Goal: Information Seeking & Learning: Learn about a topic

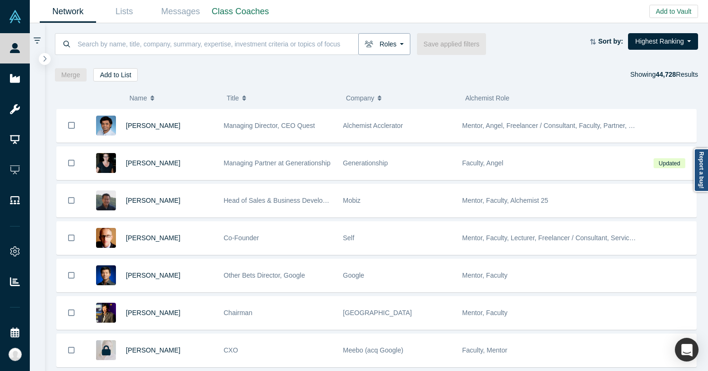
click at [397, 45] on button "Roles" at bounding box center [384, 44] width 52 height 22
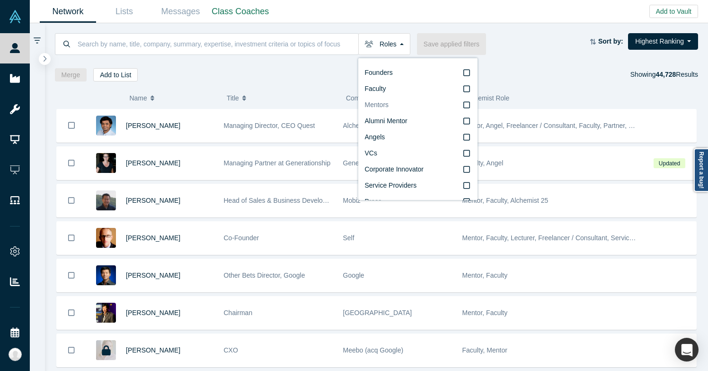
click at [396, 107] on label "Mentors" at bounding box center [418, 105] width 106 height 16
click at [0, 0] on input "Mentors" at bounding box center [0, 0] width 0 height 0
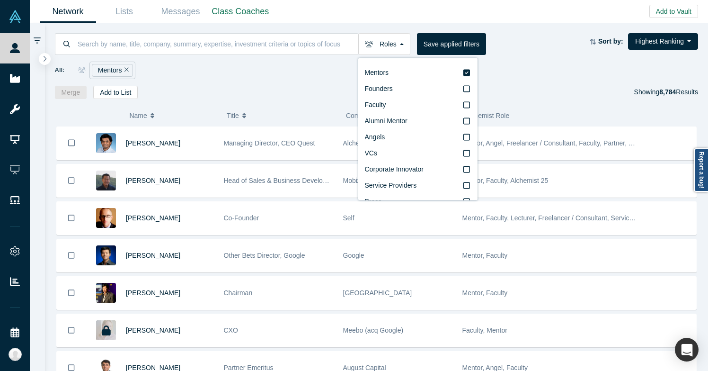
click at [523, 93] on div "Merge Add to List Showing 8,784 Results" at bounding box center [377, 92] width 644 height 13
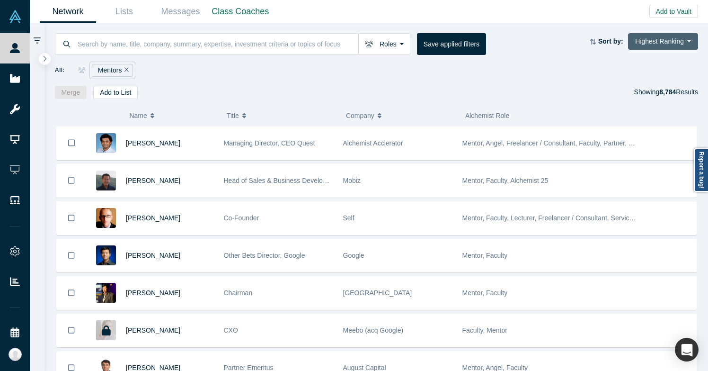
click at [655, 37] on button "Highest Ranking" at bounding box center [663, 41] width 70 height 17
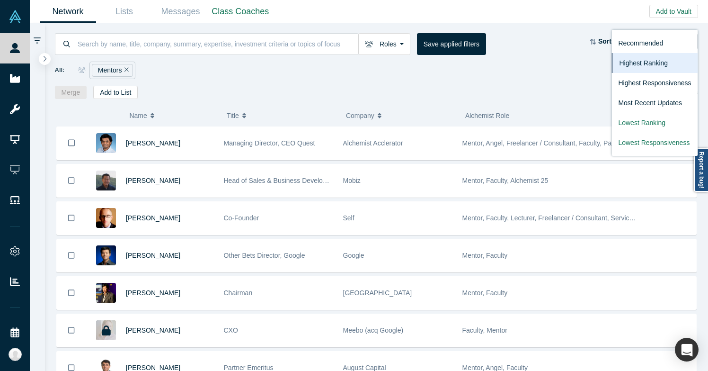
click at [655, 37] on link "Recommended" at bounding box center [655, 43] width 86 height 20
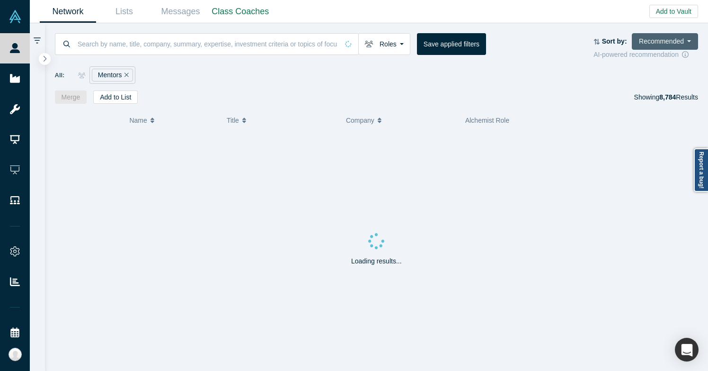
click at [661, 36] on button "Recommended" at bounding box center [665, 41] width 66 height 17
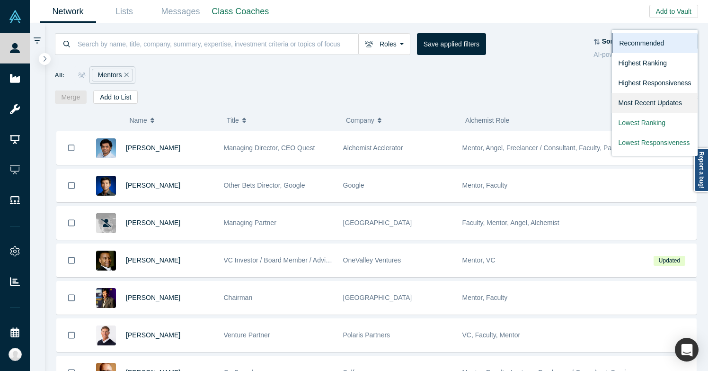
click at [650, 102] on link "Most Recent Updates" at bounding box center [655, 103] width 86 height 20
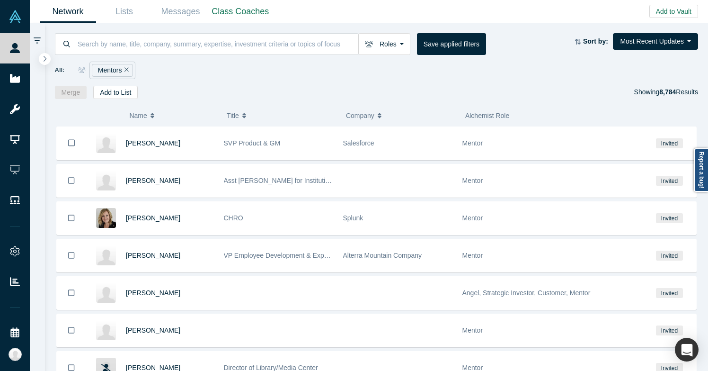
click at [647, 11] on div "Network Lists Messages Class Coaches Add to Vault Invite/Remind Contacts Invite…" at bounding box center [369, 11] width 679 height 23
click at [649, 44] on button "Most Recent Updates" at bounding box center [655, 41] width 85 height 17
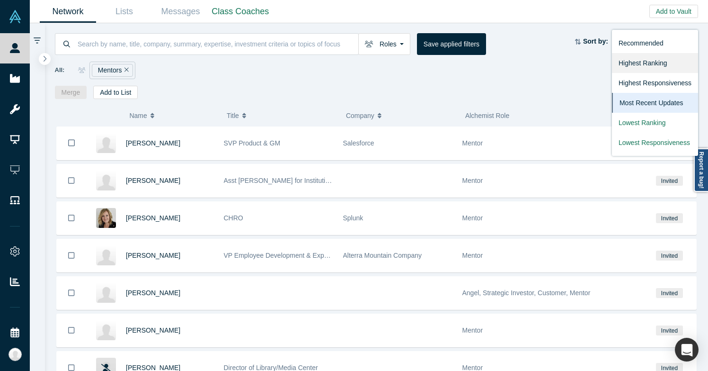
click at [645, 60] on link "Highest Ranking" at bounding box center [655, 63] width 86 height 20
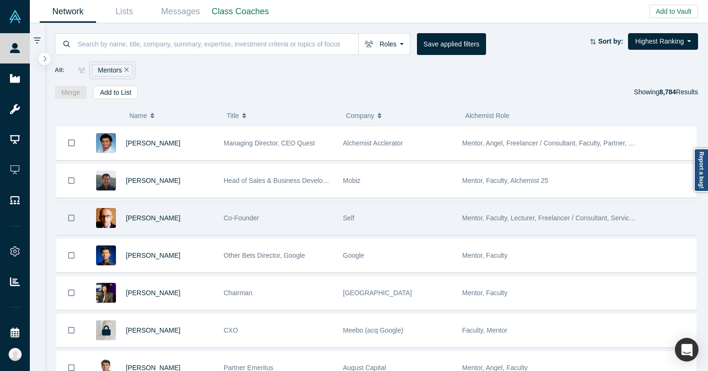
click at [413, 206] on div "Self" at bounding box center [397, 218] width 109 height 33
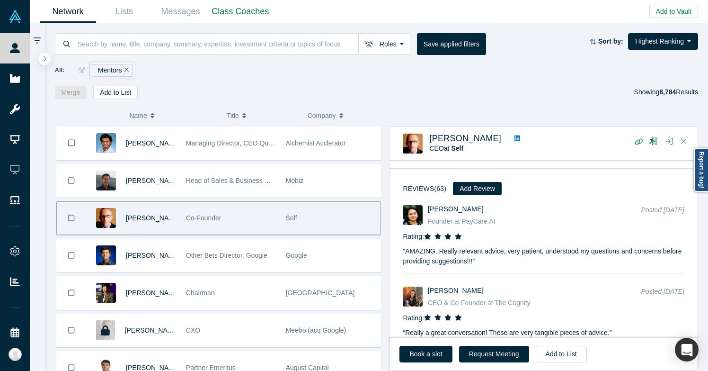
scroll to position [1174, 0]
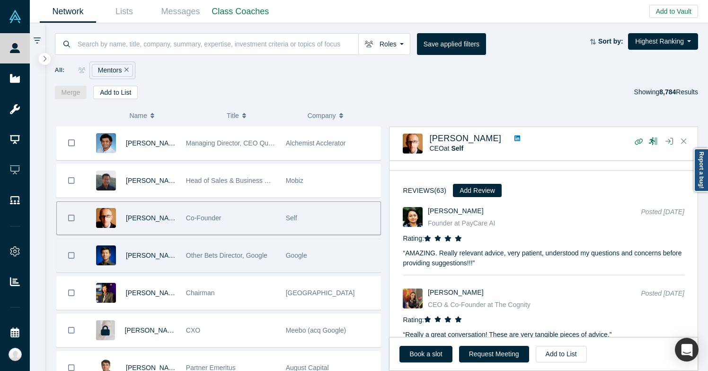
click at [282, 259] on div "Google" at bounding box center [331, 255] width 100 height 33
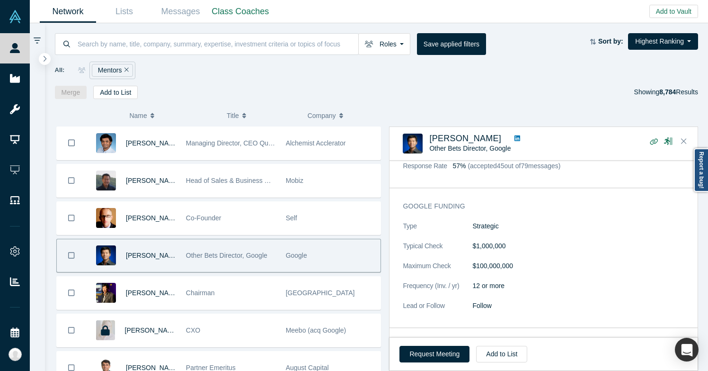
scroll to position [375, 0]
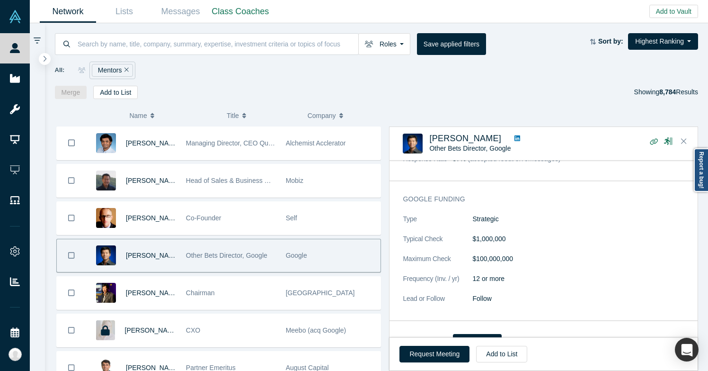
click at [549, 336] on div "Reviews (72) Add Review" at bounding box center [544, 342] width 308 height 30
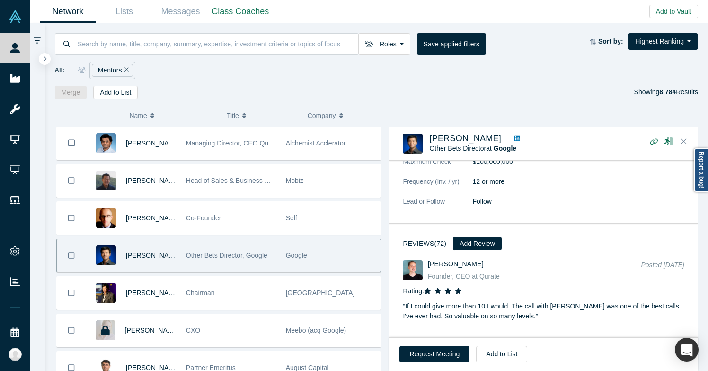
scroll to position [0, 0]
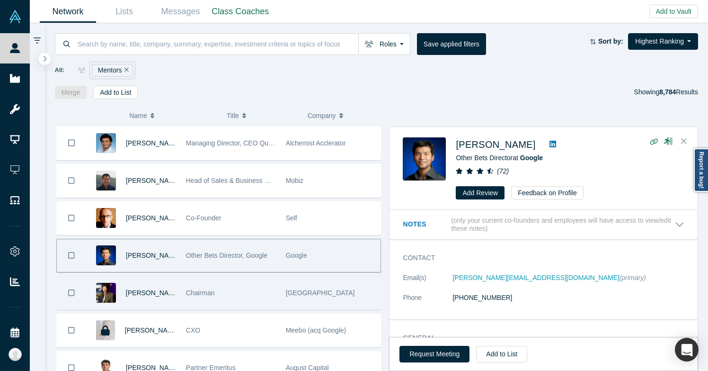
click at [263, 297] on div "Chairman" at bounding box center [231, 293] width 90 height 33
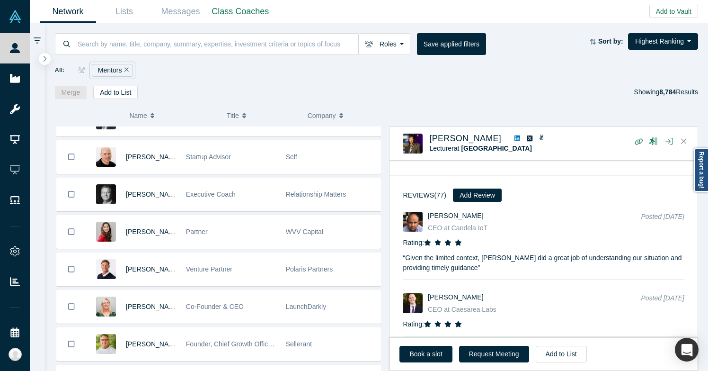
scroll to position [249, 0]
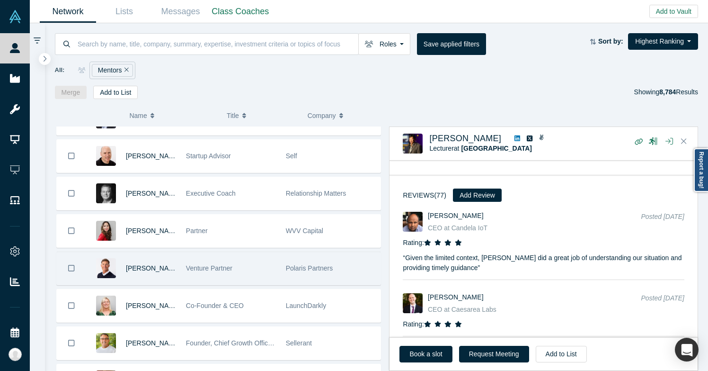
click at [250, 265] on div "Venture Partner" at bounding box center [231, 268] width 90 height 33
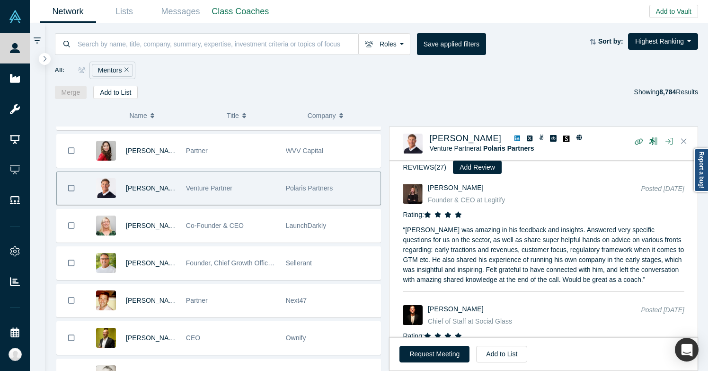
scroll to position [350, 0]
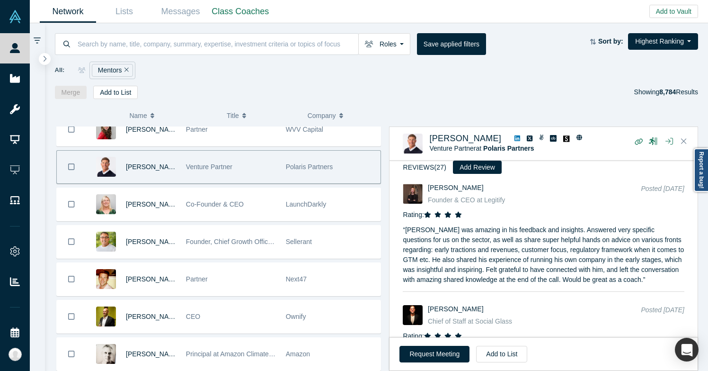
click at [224, 286] on div "Partner" at bounding box center [231, 279] width 90 height 33
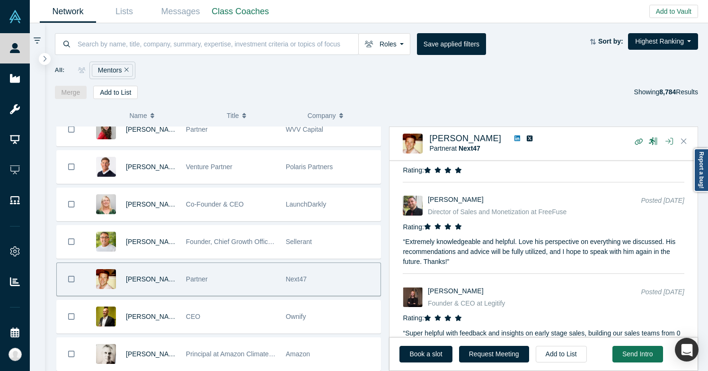
scroll to position [945, 0]
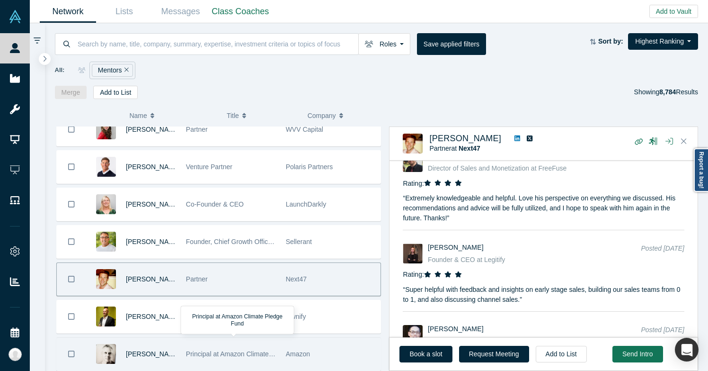
click at [267, 355] on span "Principal at Amazon Climate Pledge Fund" at bounding box center [247, 354] width 122 height 8
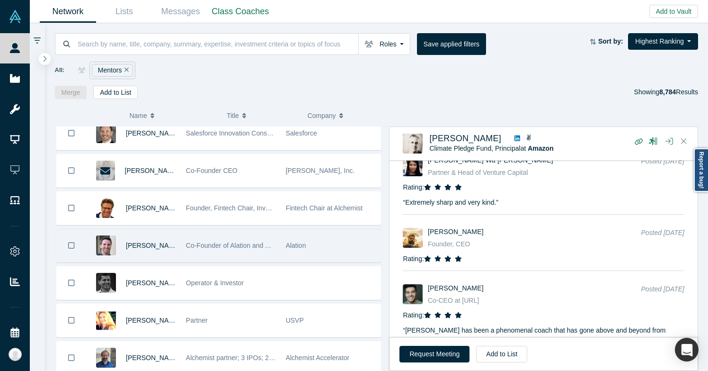
scroll to position [991, 0]
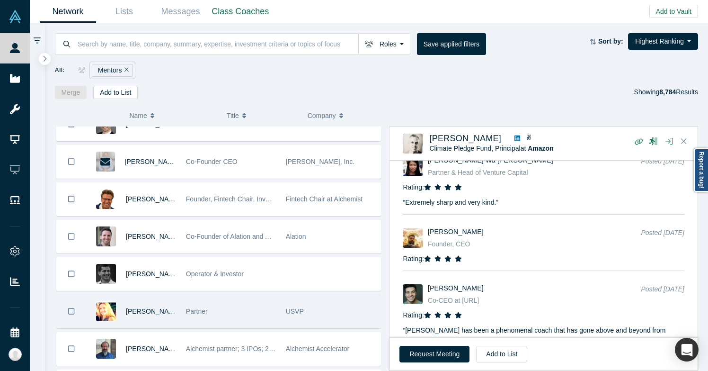
click at [264, 321] on div "Partner" at bounding box center [231, 311] width 90 height 33
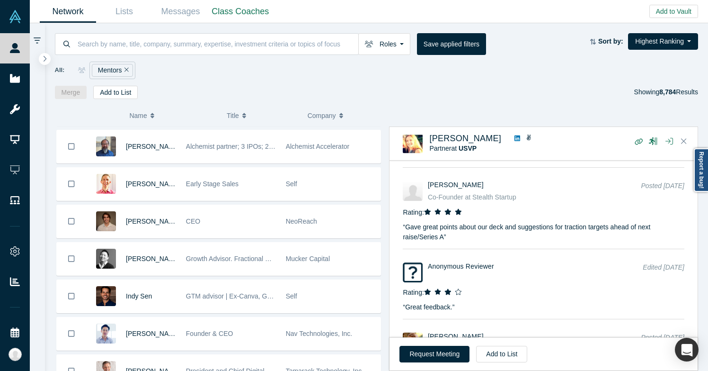
scroll to position [1196, 0]
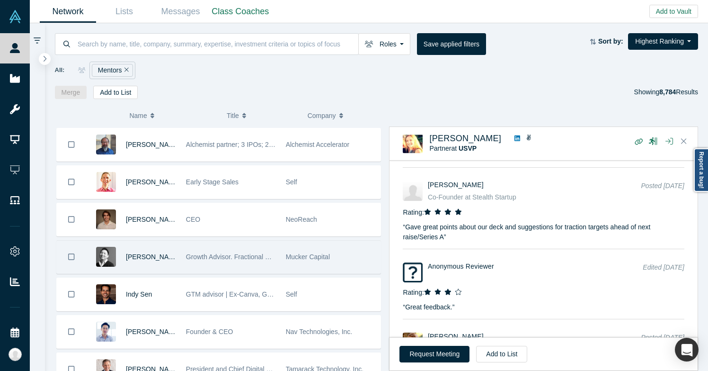
click at [293, 253] on span "Mucker Capital" at bounding box center [308, 257] width 44 height 8
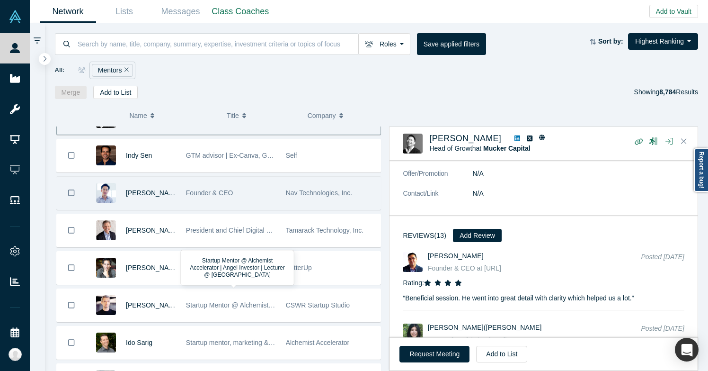
scroll to position [1337, 0]
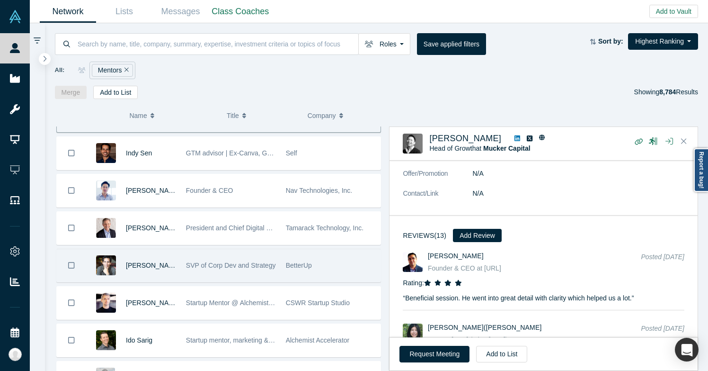
click at [276, 269] on div "SVP of Corp Dev and Strategy" at bounding box center [231, 265] width 90 height 33
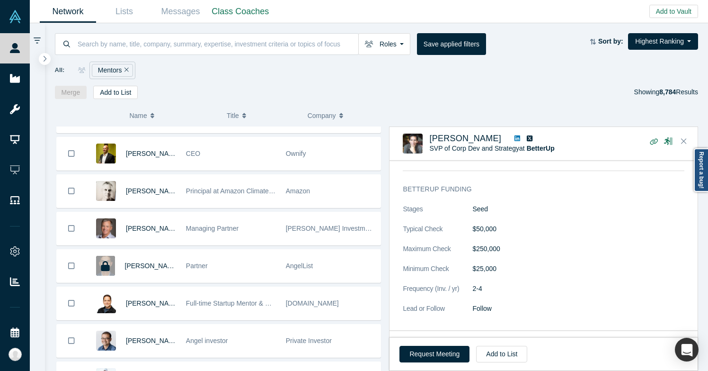
scroll to position [0, 0]
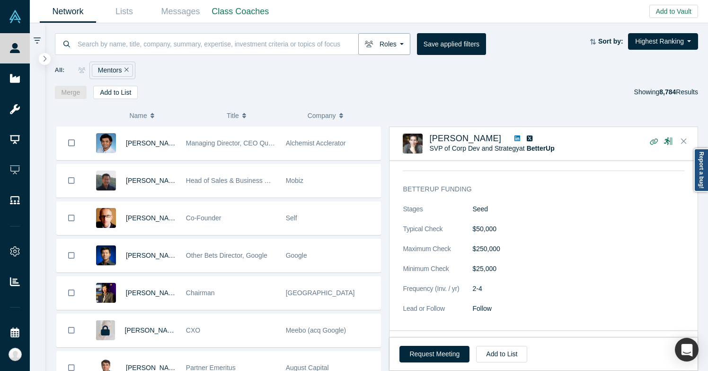
click at [392, 41] on button "Roles" at bounding box center [384, 44] width 52 height 22
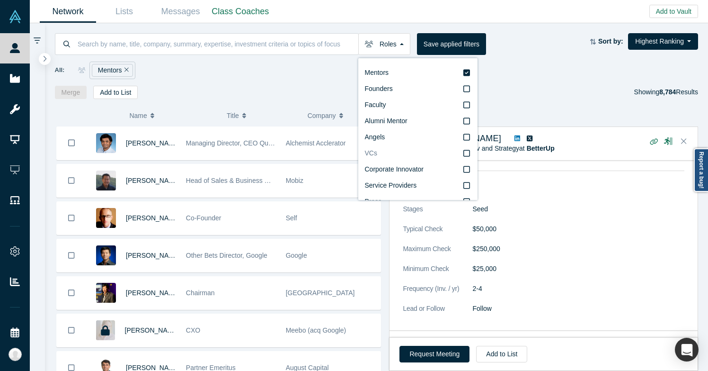
click at [457, 154] on label "VCs" at bounding box center [418, 153] width 106 height 16
click at [0, 0] on input "VCs" at bounding box center [0, 0] width 0 height 0
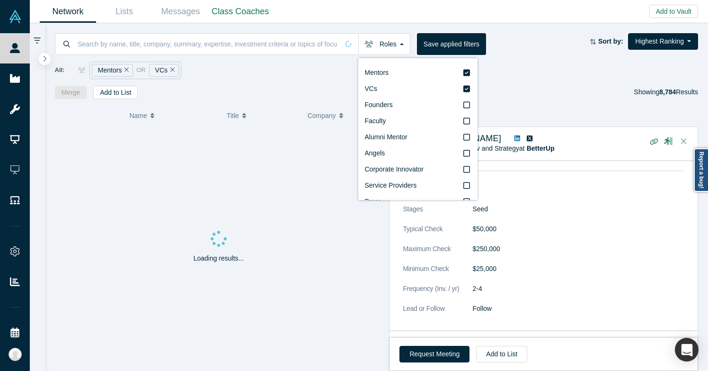
click at [309, 104] on div "( 0 ) Name Title Company Alchemist Role Loading results... Thomas Patterson SVP…" at bounding box center [377, 235] width 664 height 272
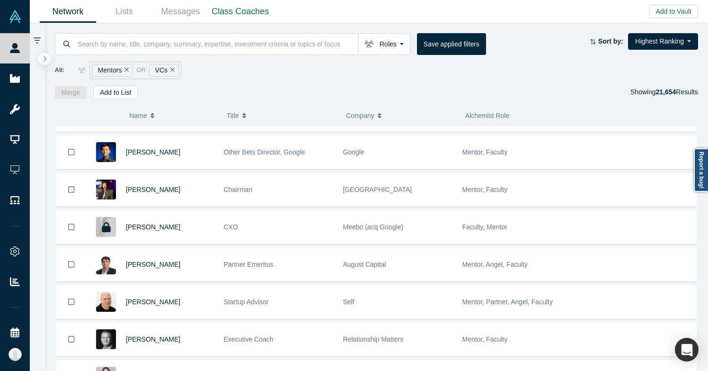
scroll to position [113, 0]
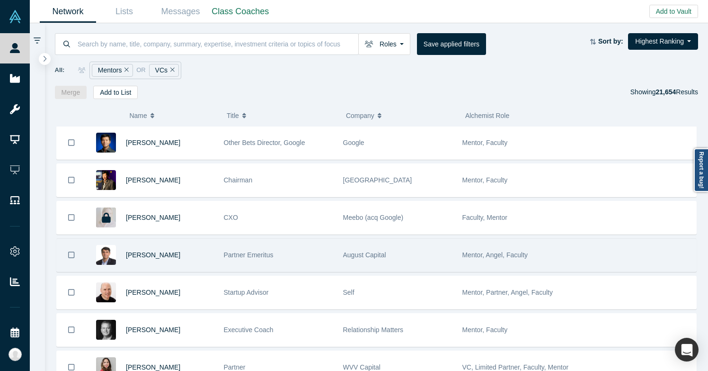
click at [316, 262] on div "Partner Emeritus" at bounding box center [278, 255] width 109 height 33
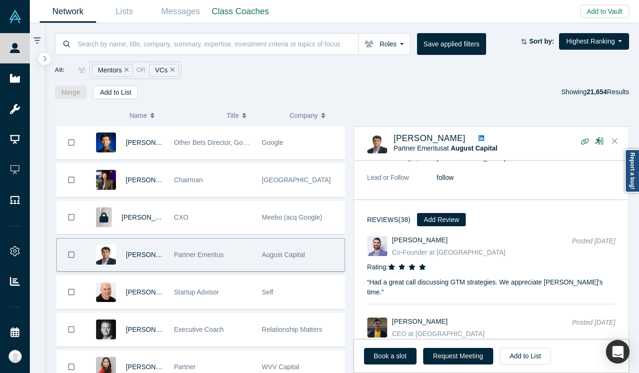
scroll to position [1020, 0]
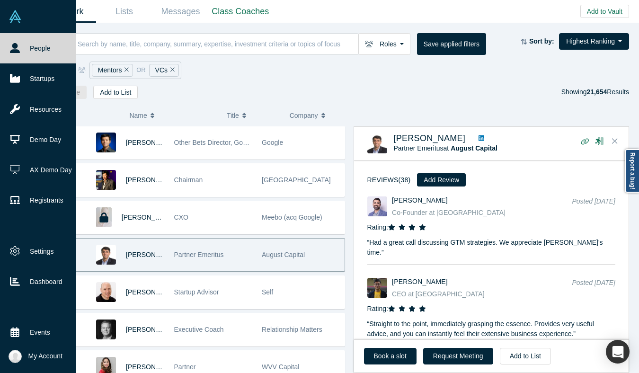
click at [10, 52] on icon at bounding box center [15, 48] width 10 height 10
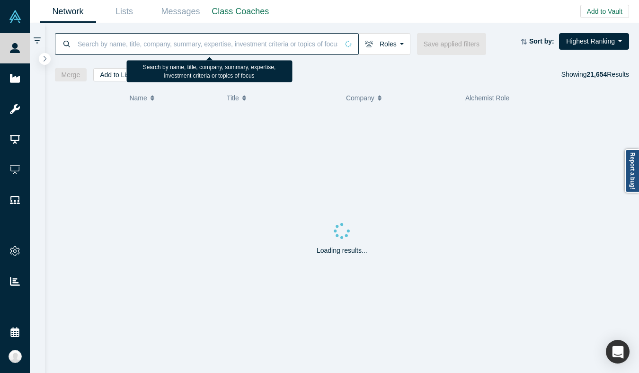
click at [141, 40] on input at bounding box center [208, 44] width 262 height 22
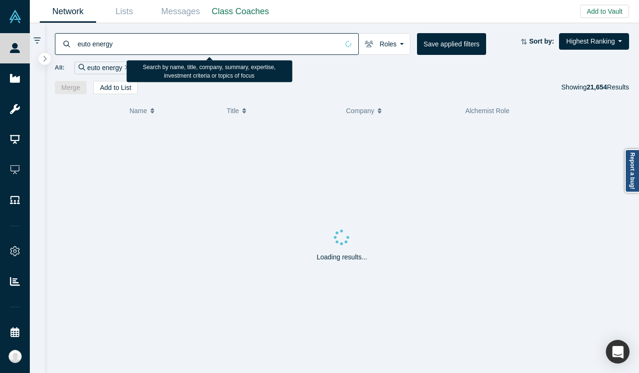
type input "euto energy"
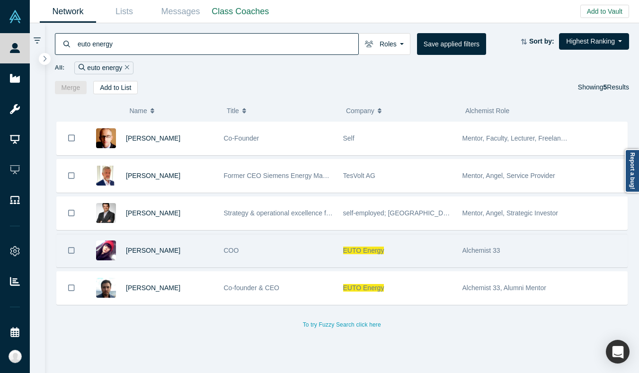
click at [353, 252] on span "EUTO Energy" at bounding box center [363, 251] width 41 height 8
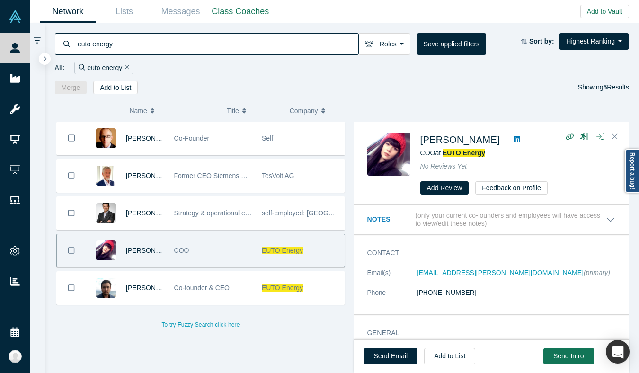
click at [472, 156] on span "EUTO Energy" at bounding box center [464, 153] width 43 height 8
click at [47, 56] on button "button" at bounding box center [44, 59] width 13 height 13
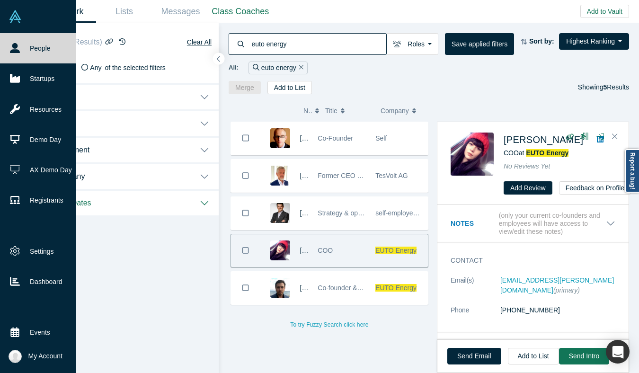
click at [24, 55] on link "People" at bounding box center [38, 48] width 76 height 30
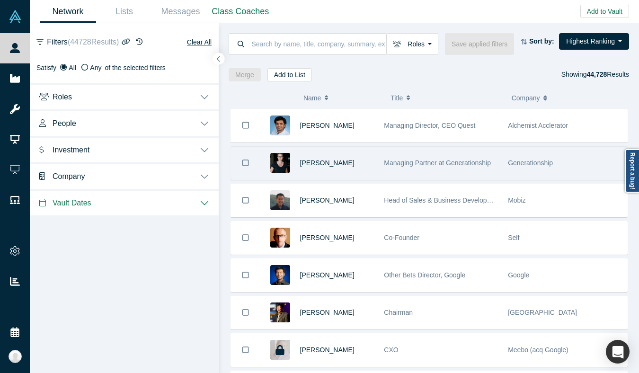
click at [369, 163] on div "[PERSON_NAME]" at bounding box center [337, 163] width 74 height 33
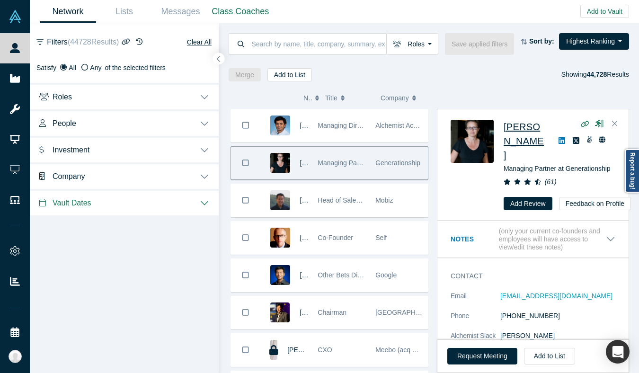
click at [509, 137] on span "[PERSON_NAME]" at bounding box center [524, 141] width 40 height 39
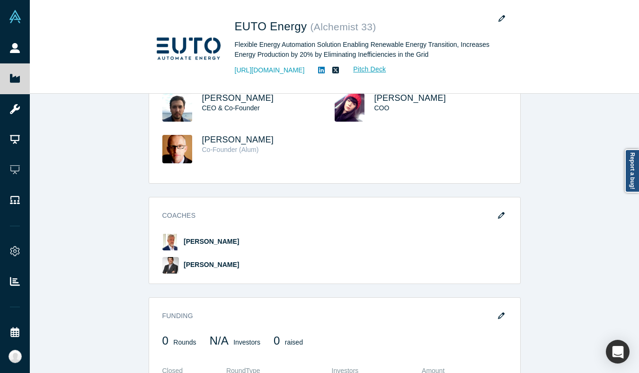
scroll to position [410, 0]
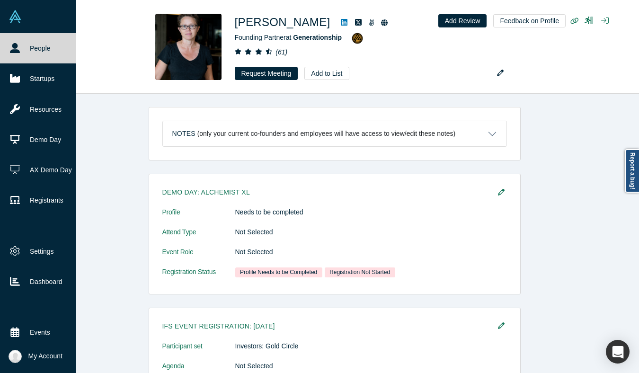
click at [23, 42] on link "People" at bounding box center [38, 48] width 76 height 30
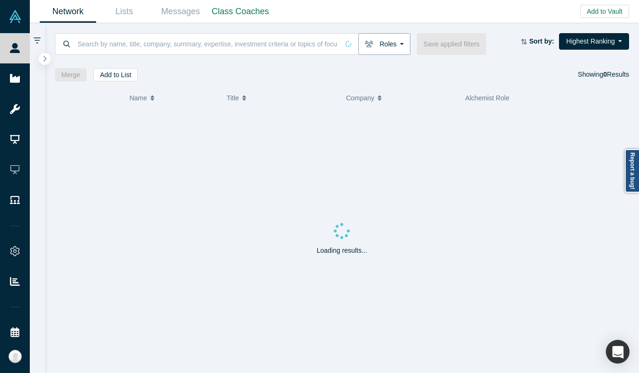
click at [366, 51] on button "Roles" at bounding box center [384, 44] width 52 height 22
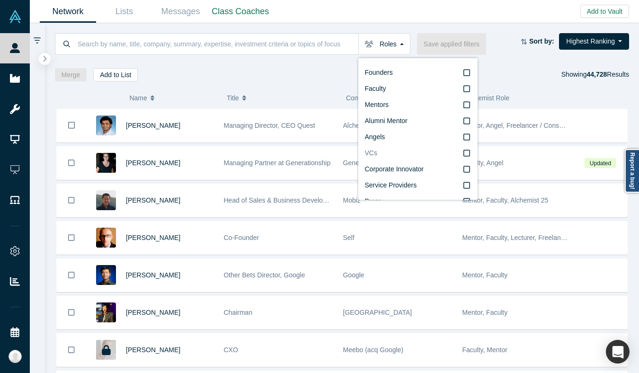
click at [375, 158] on label "VCs" at bounding box center [418, 153] width 106 height 16
click at [0, 0] on input "VCs" at bounding box center [0, 0] width 0 height 0
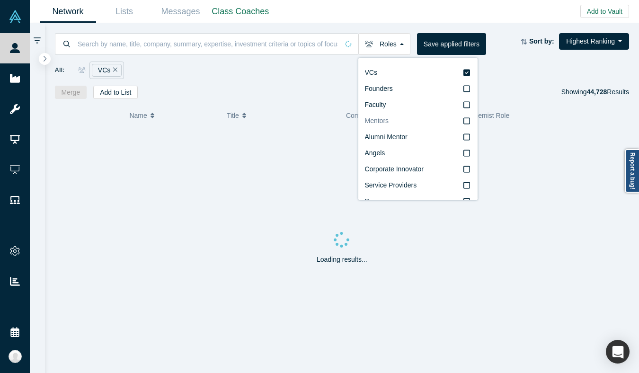
click at [393, 117] on label "Mentors" at bounding box center [418, 121] width 106 height 16
click at [0, 0] on input "Mentors" at bounding box center [0, 0] width 0 height 0
click at [249, 129] on div "Loading results..." at bounding box center [342, 250] width 575 height 247
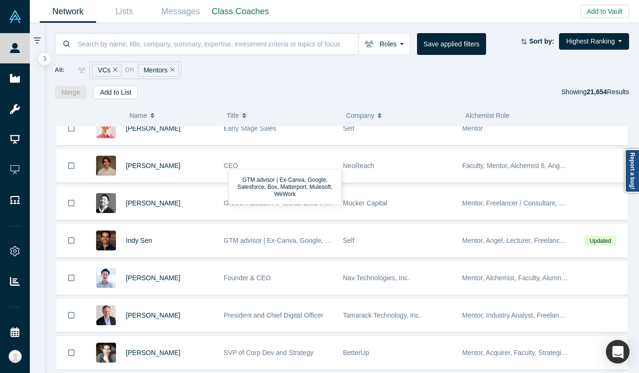
scroll to position [1265, 0]
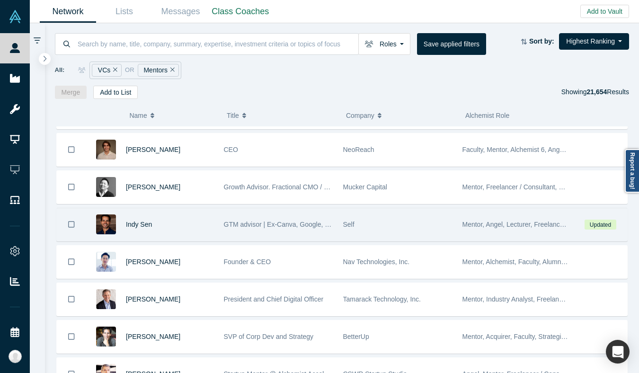
click at [343, 226] on span "Self" at bounding box center [348, 225] width 11 height 8
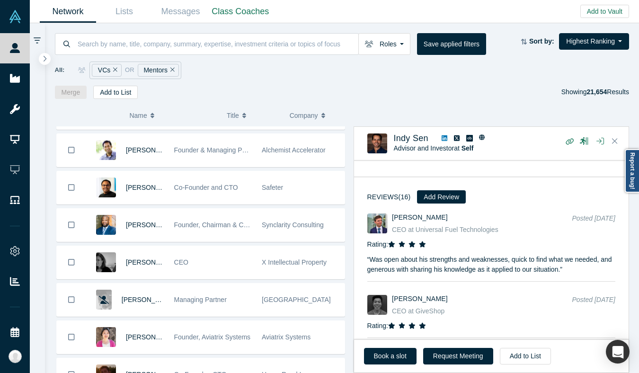
scroll to position [1640, 0]
click at [228, 268] on div "CEO" at bounding box center [213, 261] width 78 height 33
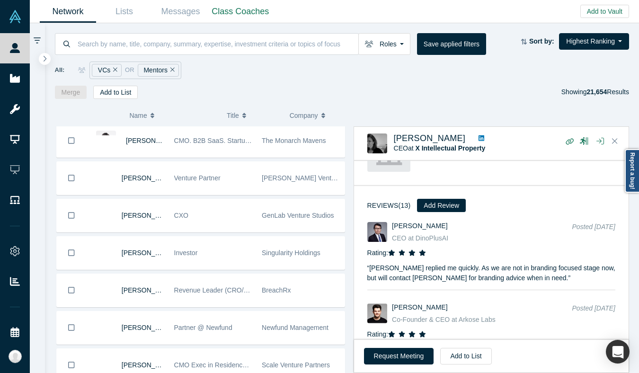
scroll to position [2311, 0]
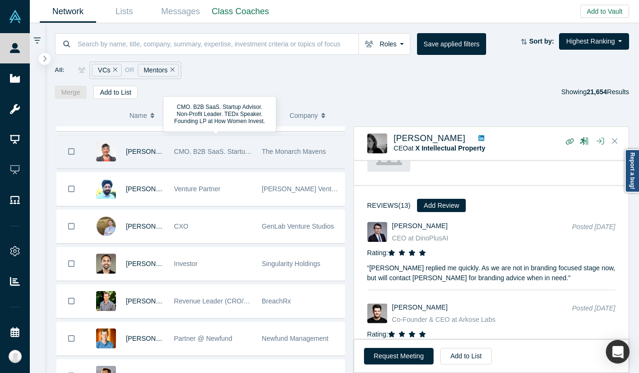
click at [222, 148] on span "CMO. B2B SaaS. Startup Advisor. Non-Profit Leader. TEDx Speaker. Founding LP at…" at bounding box center [329, 152] width 310 height 8
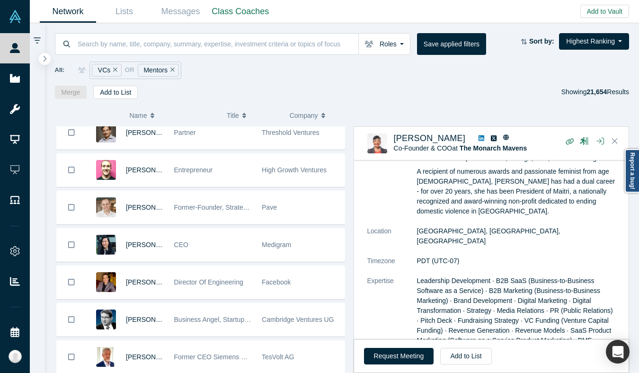
scroll to position [2761, 0]
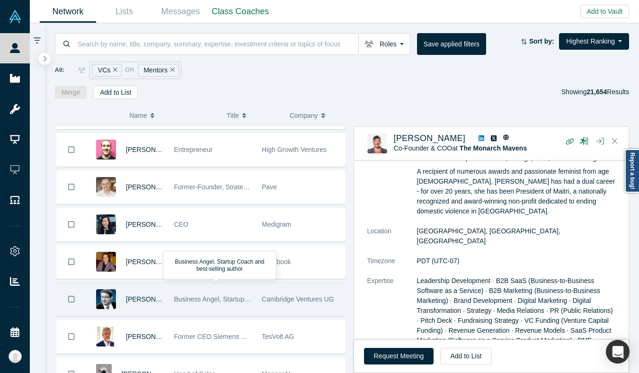
click at [248, 297] on span "Business Angel, Startup Coach and best-selling author" at bounding box center [254, 299] width 161 height 8
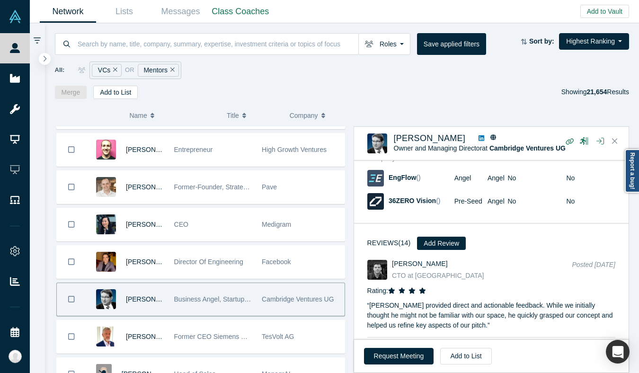
scroll to position [1167, 0]
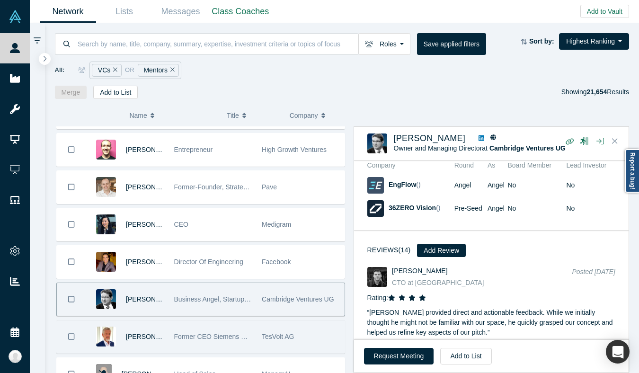
click at [241, 343] on div "Former CEO Siemens Energy Management Division of SIEMENS AG" at bounding box center [213, 337] width 78 height 33
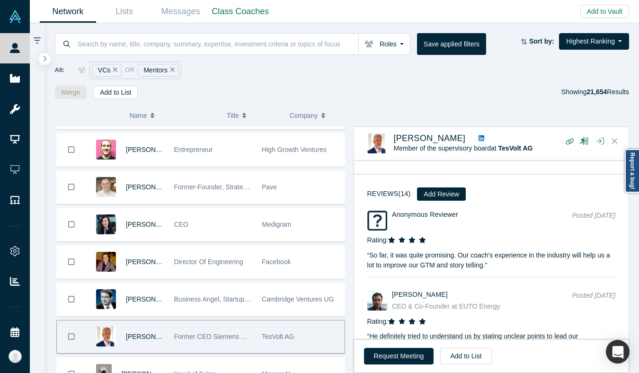
scroll to position [1525, 0]
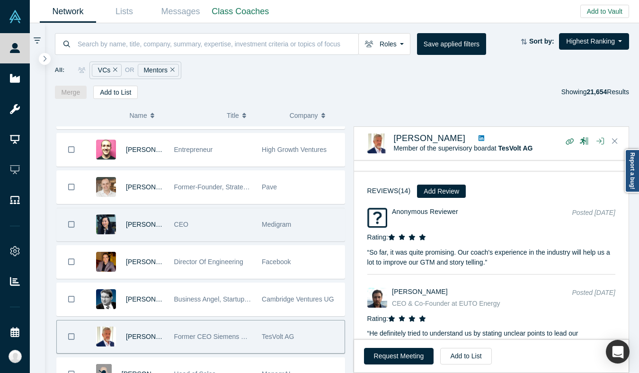
click at [245, 226] on div "CEO" at bounding box center [213, 224] width 78 height 33
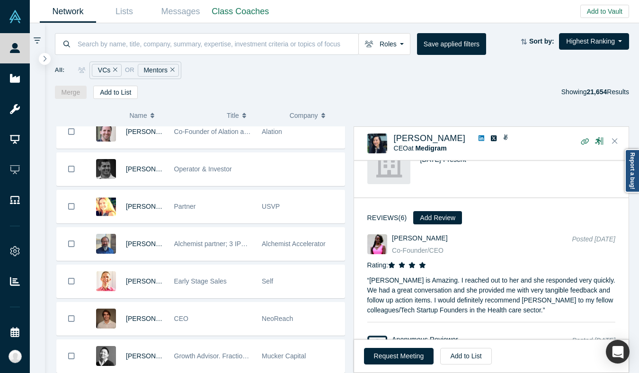
scroll to position [1130, 0]
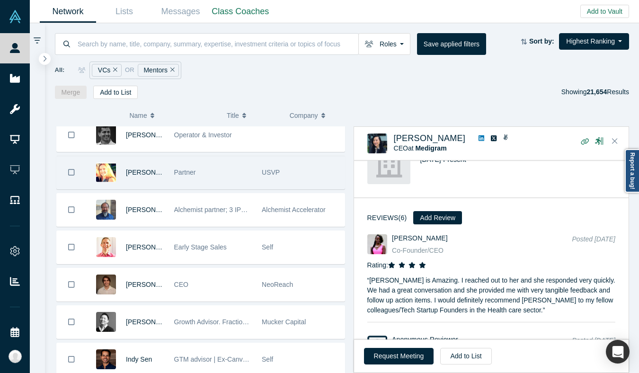
click at [211, 173] on div "Partner" at bounding box center [213, 172] width 78 height 33
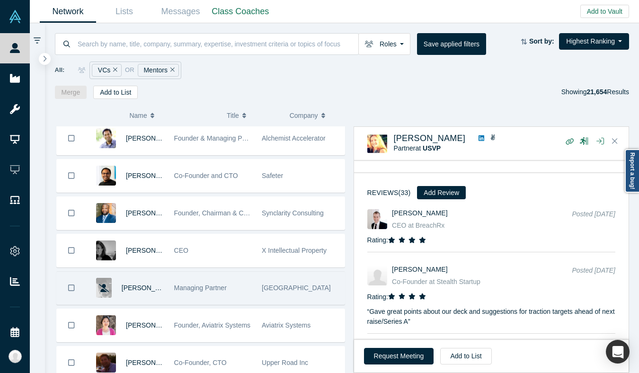
scroll to position [1657, 0]
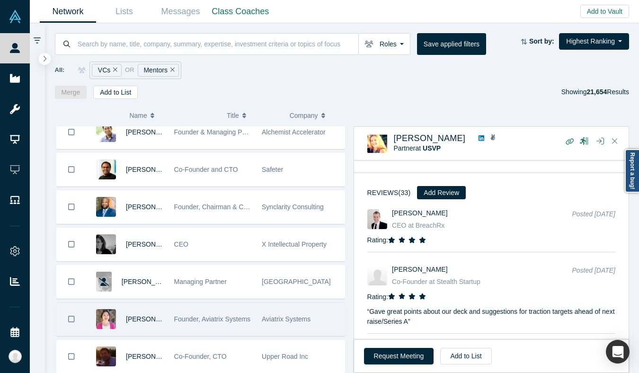
click at [234, 310] on div "Founder, Aviatrix Systems" at bounding box center [213, 319] width 78 height 33
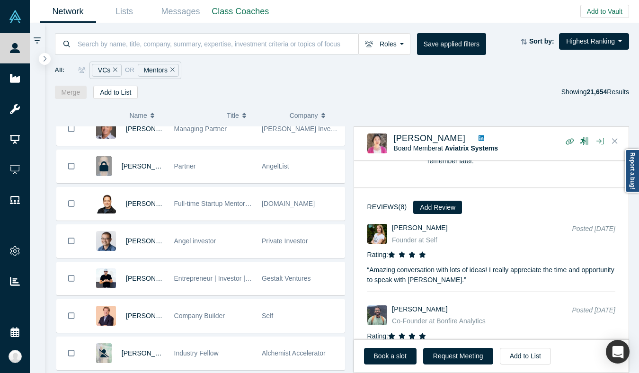
scroll to position [0, 0]
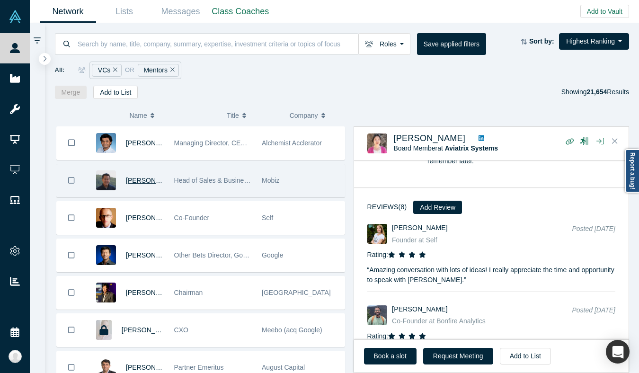
click at [137, 182] on span "[PERSON_NAME]" at bounding box center [153, 181] width 54 height 8
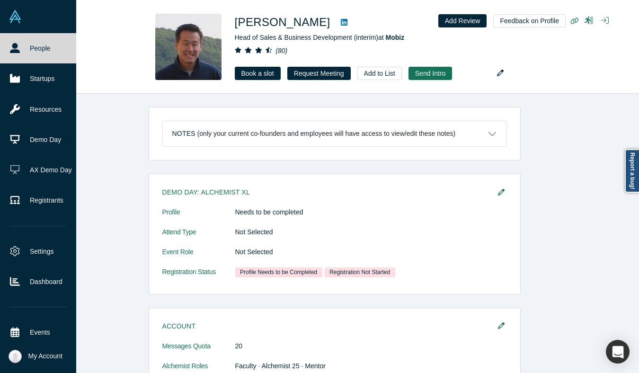
click at [11, 53] on link "People" at bounding box center [38, 48] width 76 height 30
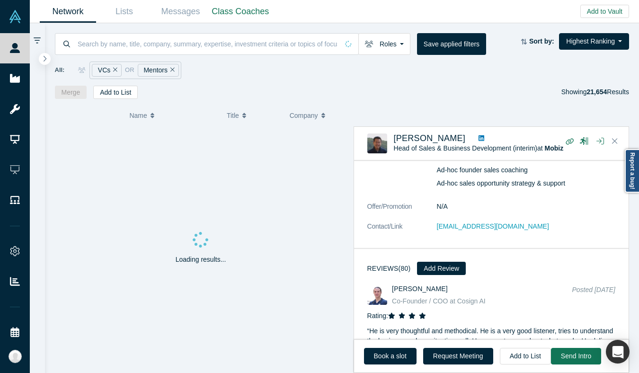
scroll to position [768, 0]
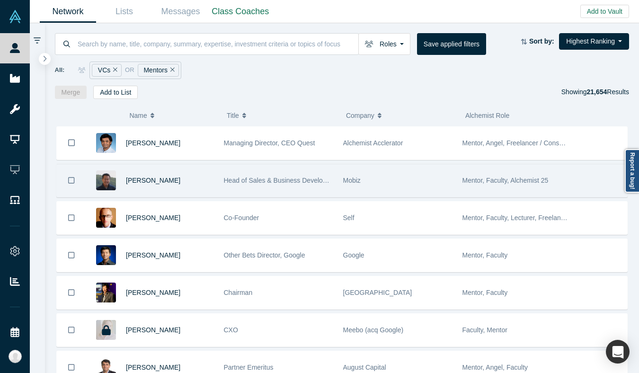
click at [400, 173] on div "Mobiz" at bounding box center [397, 180] width 109 height 33
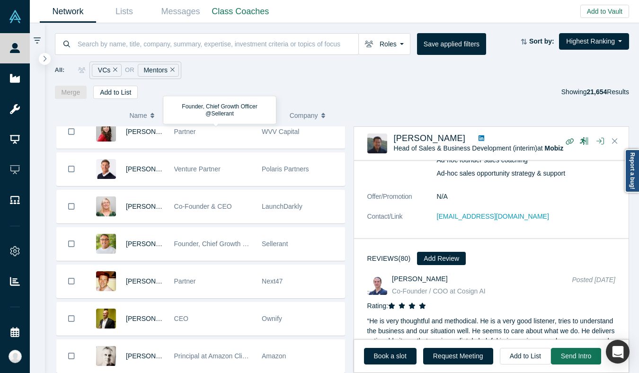
scroll to position [448, 0]
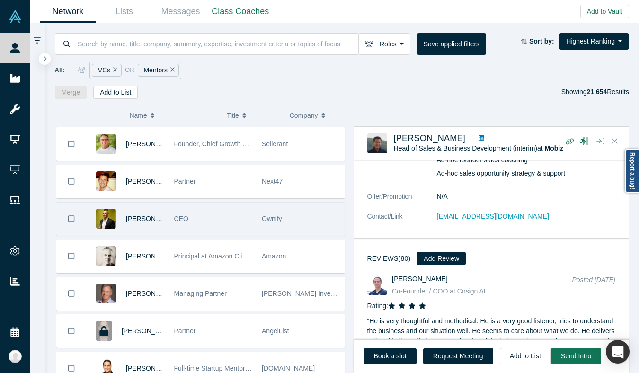
click at [229, 225] on div "CEO" at bounding box center [213, 219] width 78 height 33
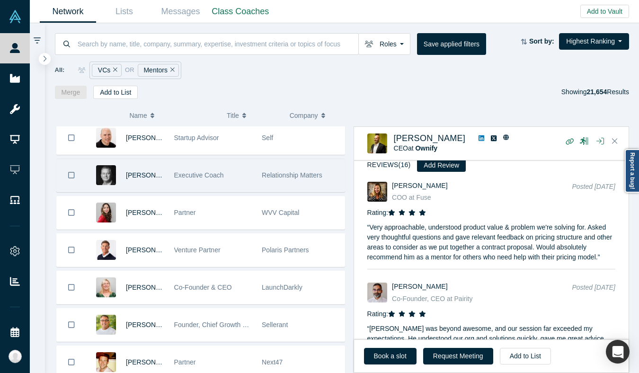
scroll to position [0, 0]
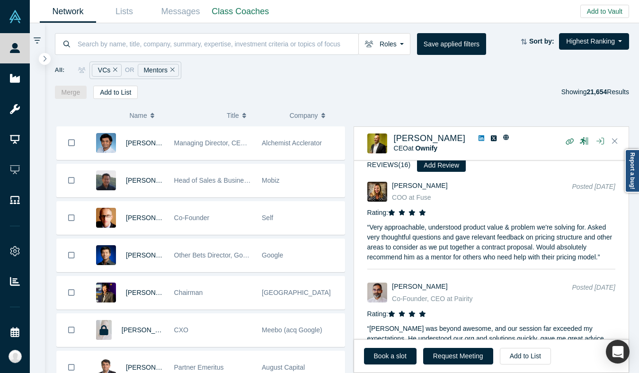
click at [116, 69] on icon "Remove Filter" at bounding box center [115, 69] width 4 height 7
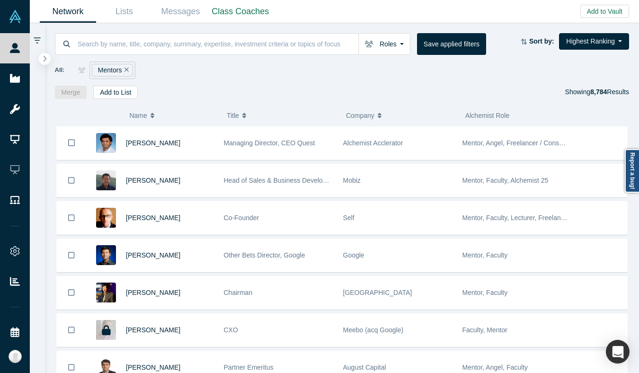
click at [127, 68] on icon "Remove Filter" at bounding box center [127, 69] width 4 height 7
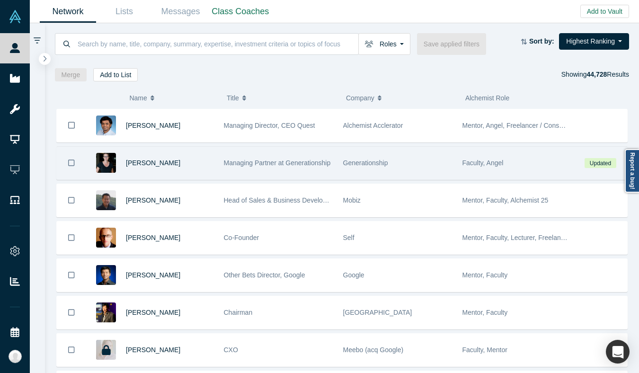
click at [406, 160] on div "Generationship" at bounding box center [397, 163] width 109 height 33
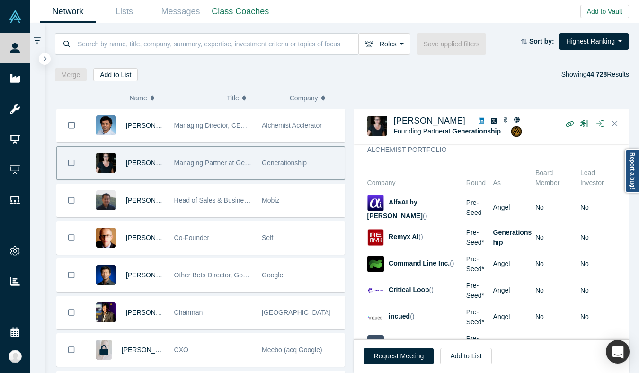
scroll to position [1173, 0]
